Goal: Find contact information: Find contact information

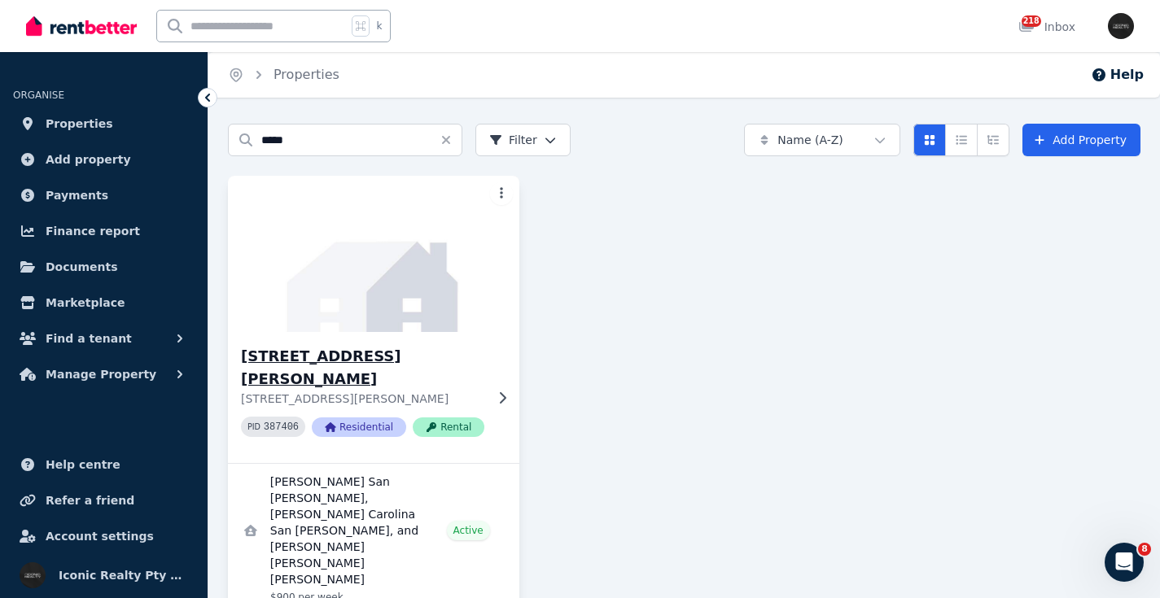
type input "*****"
click at [378, 279] on img at bounding box center [374, 254] width 306 height 164
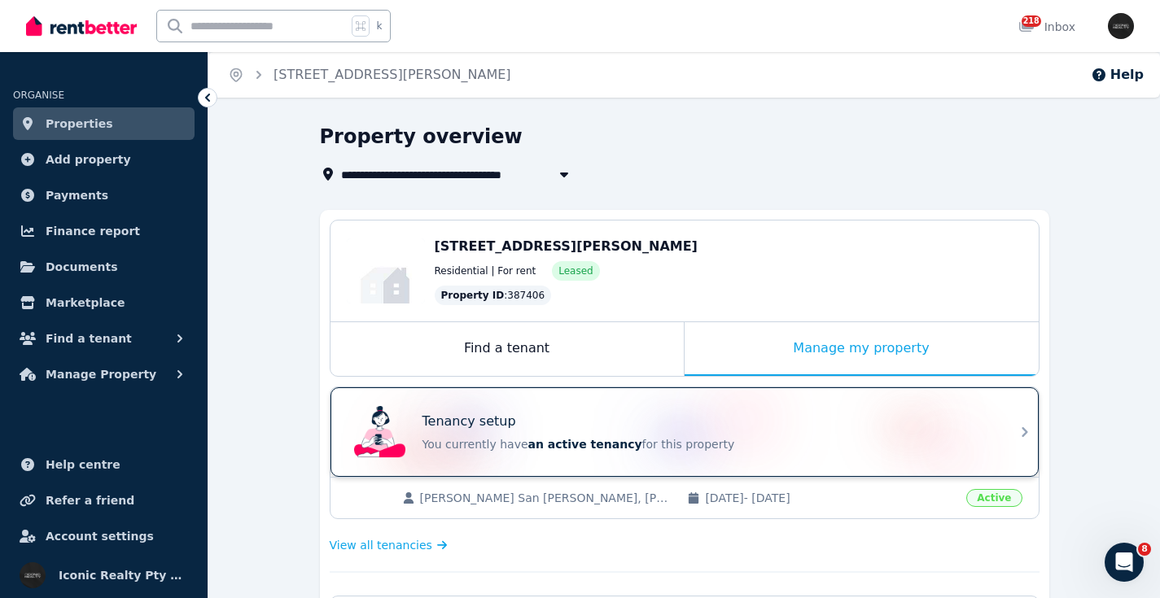
click at [713, 420] on div "Tenancy setup" at bounding box center [707, 422] width 570 height 20
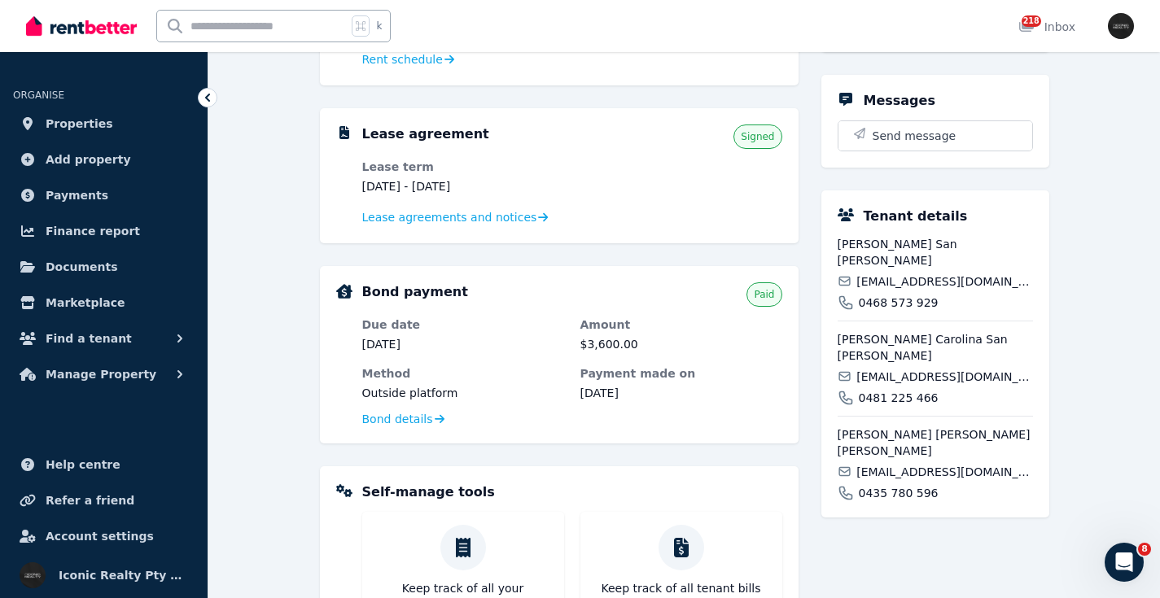
scroll to position [321, 0]
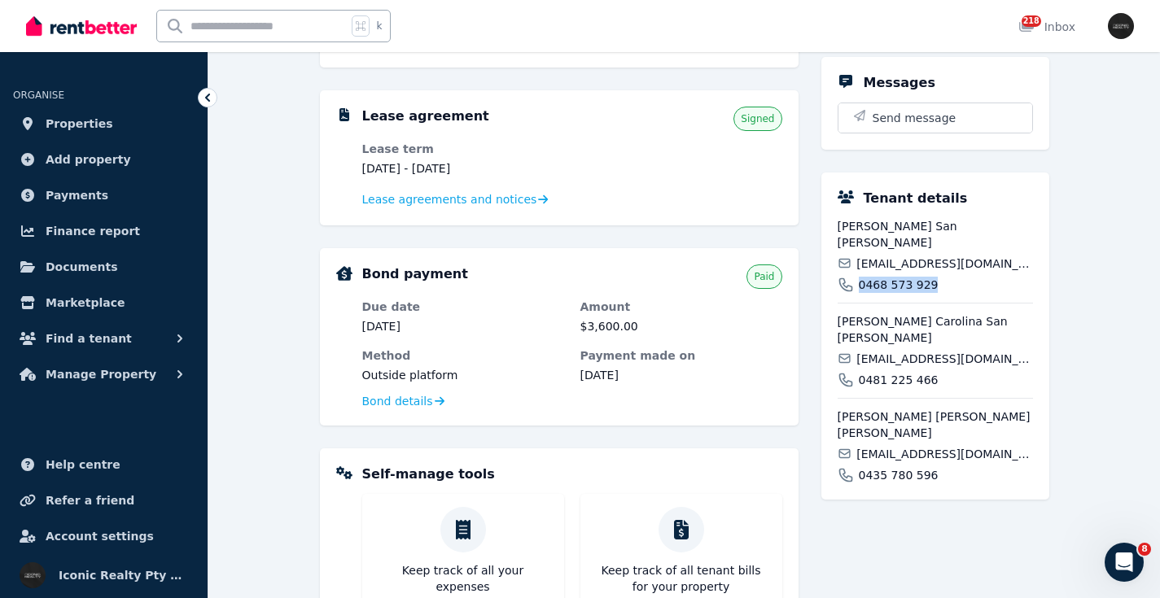
drag, startPoint x: 936, startPoint y: 285, endPoint x: 860, endPoint y: 286, distance: 75.7
click at [860, 286] on div "0468 573 929" at bounding box center [935, 285] width 195 height 16
copy span "0468 573 929"
drag, startPoint x: 881, startPoint y: 226, endPoint x: 831, endPoint y: 228, distance: 50.5
click at [831, 228] on div "Tenant details [PERSON_NAME] San [PERSON_NAME] [EMAIL_ADDRESS][DOMAIN_NAME] 046…" at bounding box center [935, 336] width 228 height 327
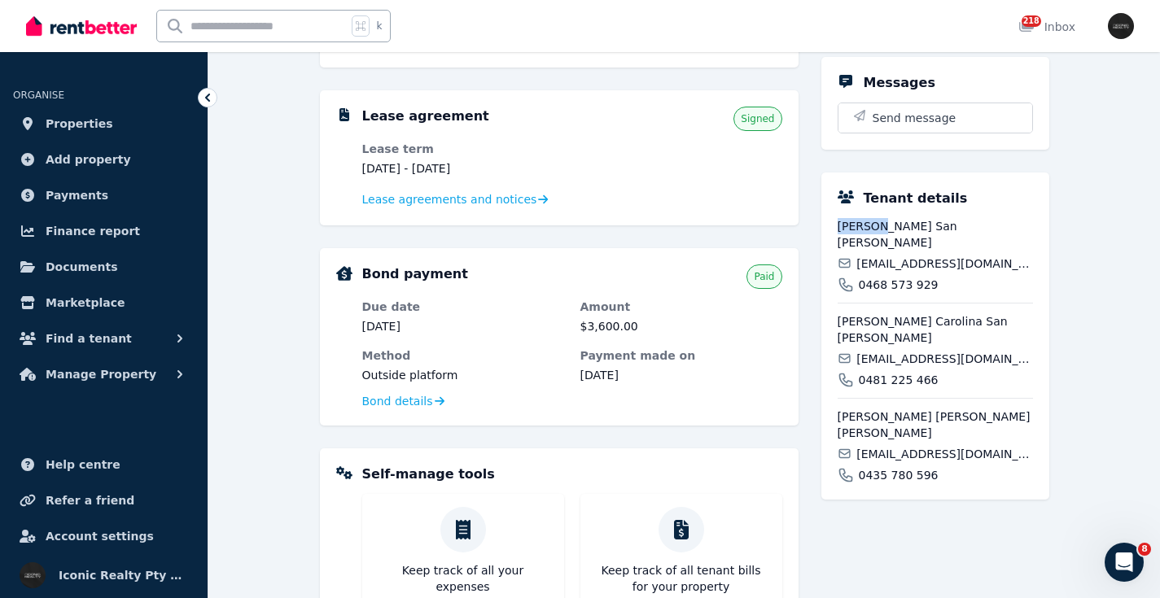
copy span "[PERSON_NAME]"
drag, startPoint x: 938, startPoint y: 380, endPoint x: 861, endPoint y: 383, distance: 76.5
click at [861, 383] on div "0481 225 466" at bounding box center [935, 380] width 195 height 16
click at [861, 381] on span "0481 225 466" at bounding box center [899, 380] width 80 height 16
drag, startPoint x: 933, startPoint y: 379, endPoint x: 855, endPoint y: 368, distance: 78.2
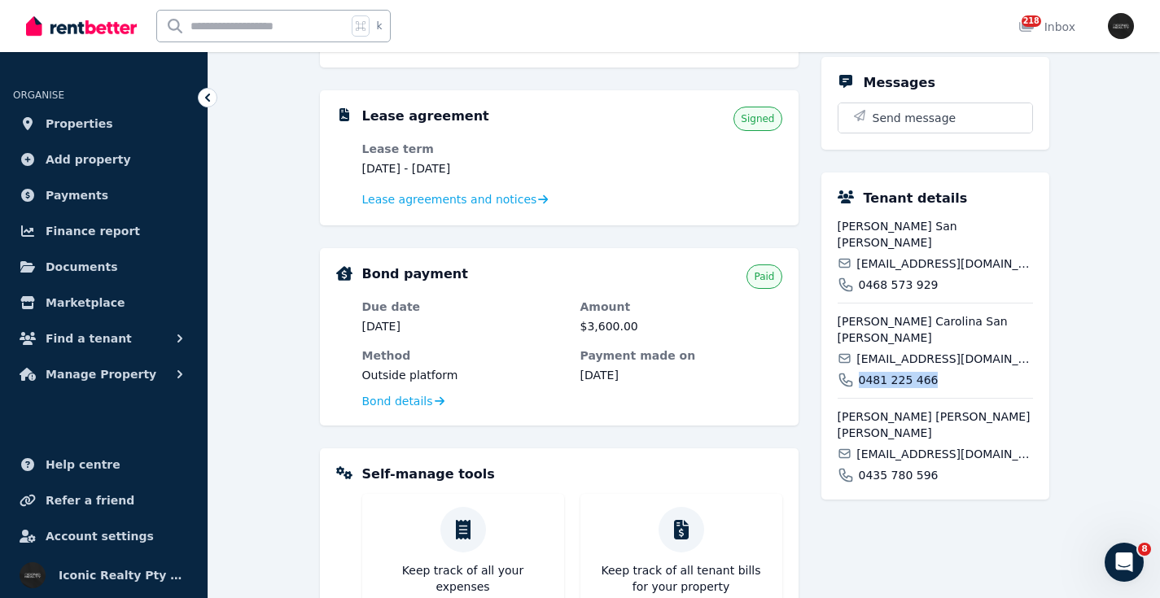
click at [852, 383] on div "0481 225 466" at bounding box center [935, 380] width 195 height 16
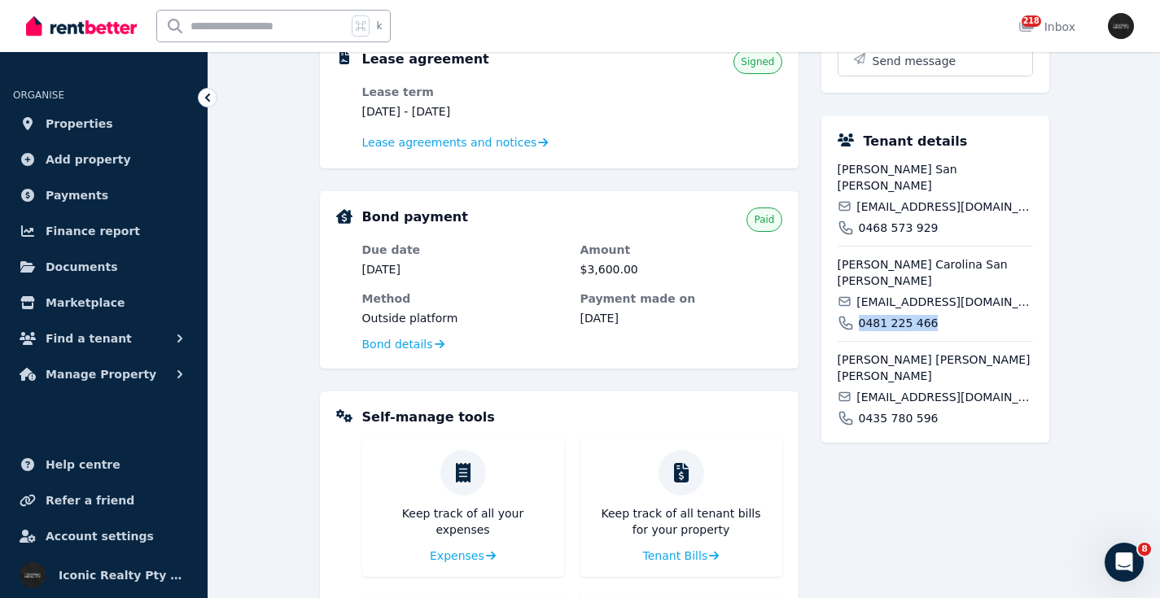
scroll to position [380, 0]
